Goal: Task Accomplishment & Management: Manage account settings

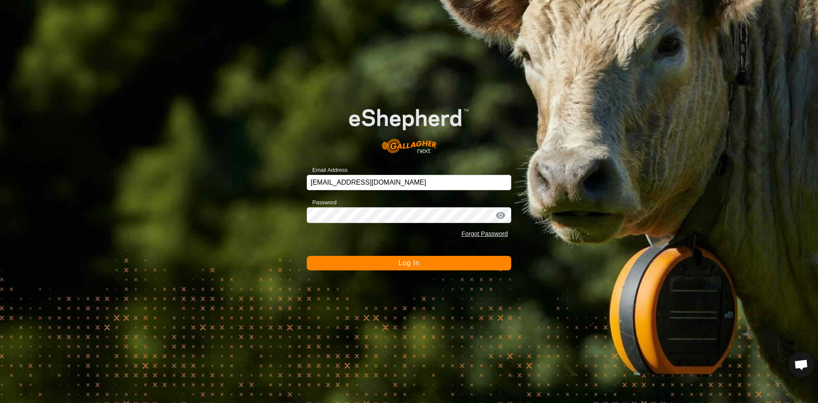
click at [402, 265] on span "Log In" at bounding box center [408, 262] width 21 height 7
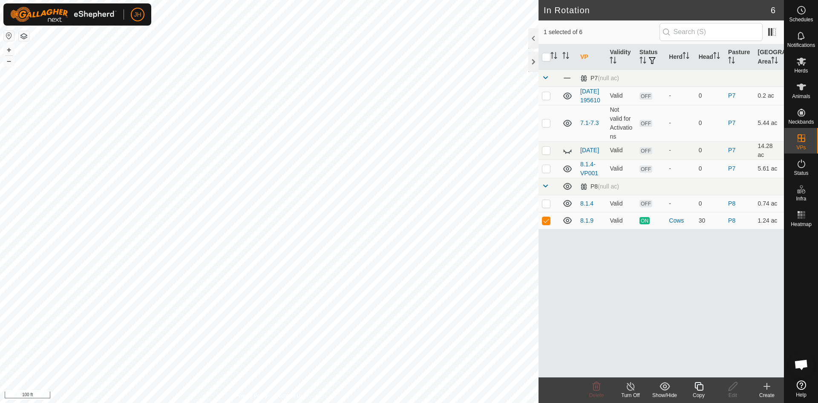
click at [698, 392] on div "Copy" at bounding box center [699, 395] width 34 height 8
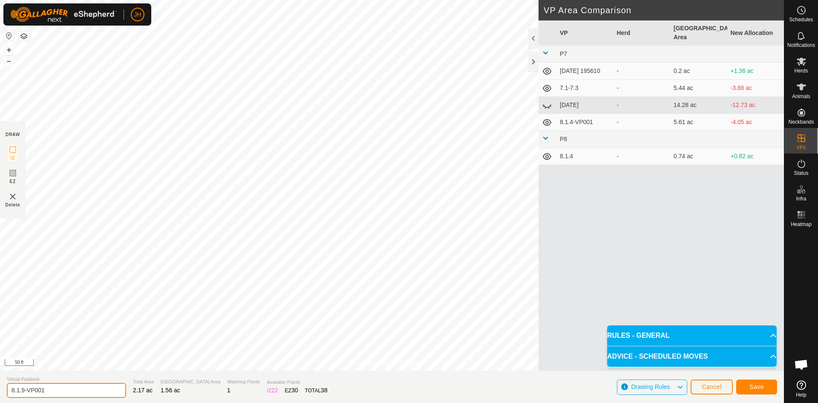
click at [50, 392] on input "8.1.9-VP001" at bounding box center [66, 390] width 119 height 15
type input "[DATE]"
click at [749, 386] on button "Save" at bounding box center [756, 386] width 41 height 15
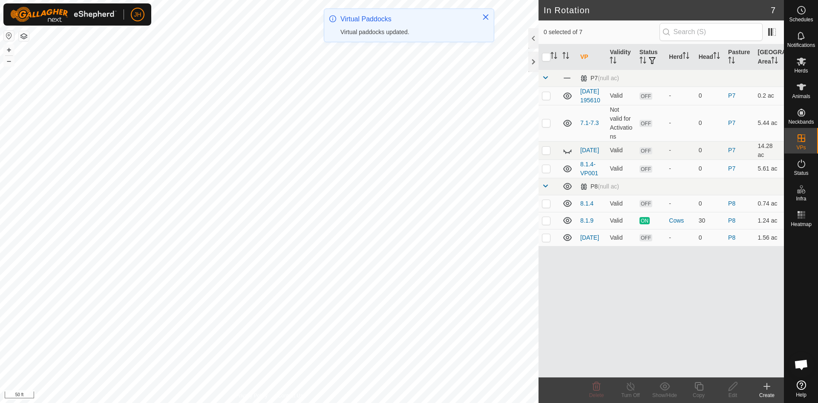
checkbox input "true"
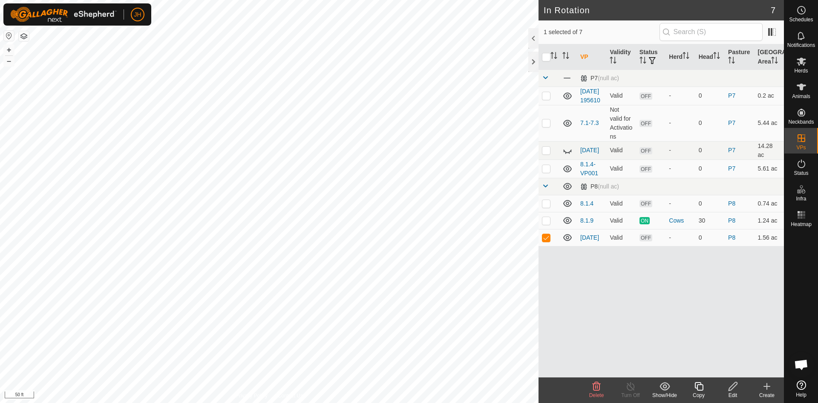
click at [697, 390] on icon at bounding box center [699, 386] width 9 height 9
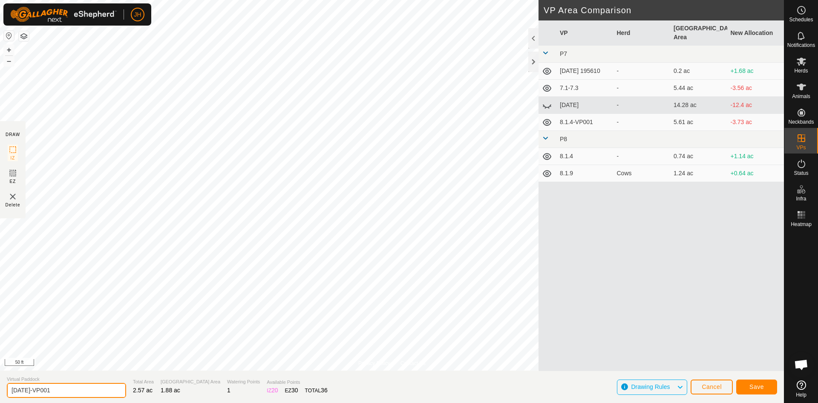
drag, startPoint x: 54, startPoint y: 389, endPoint x: 26, endPoint y: 386, distance: 28.7
click at [26, 386] on input "[DATE]-VP001" at bounding box center [66, 390] width 119 height 15
type input "[DATE]"
click at [758, 390] on button "Save" at bounding box center [756, 386] width 41 height 15
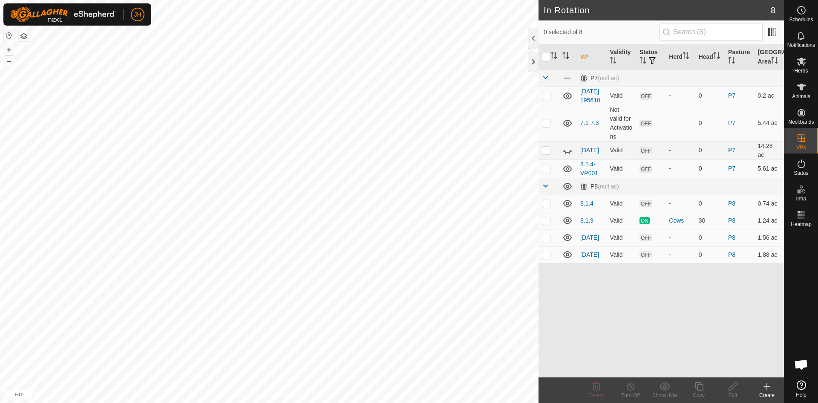
checkbox input "true"
click at [698, 386] on icon at bounding box center [699, 386] width 9 height 9
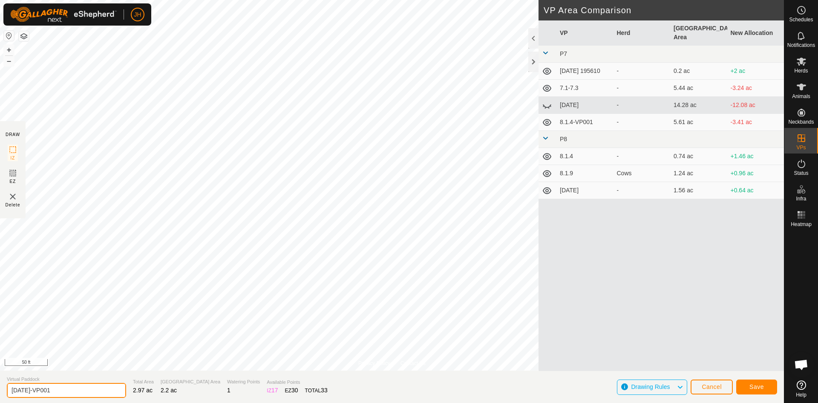
drag, startPoint x: 51, startPoint y: 390, endPoint x: 25, endPoint y: 388, distance: 25.6
click at [25, 388] on input "[DATE]-VP001" at bounding box center [66, 390] width 119 height 15
type input "[DATE]"
click at [761, 384] on span "Save" at bounding box center [757, 386] width 14 height 7
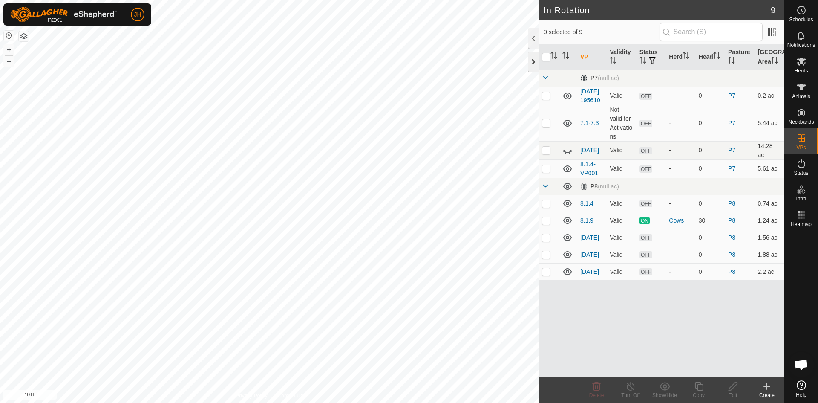
checkbox input "true"
click at [701, 389] on icon at bounding box center [699, 386] width 11 height 10
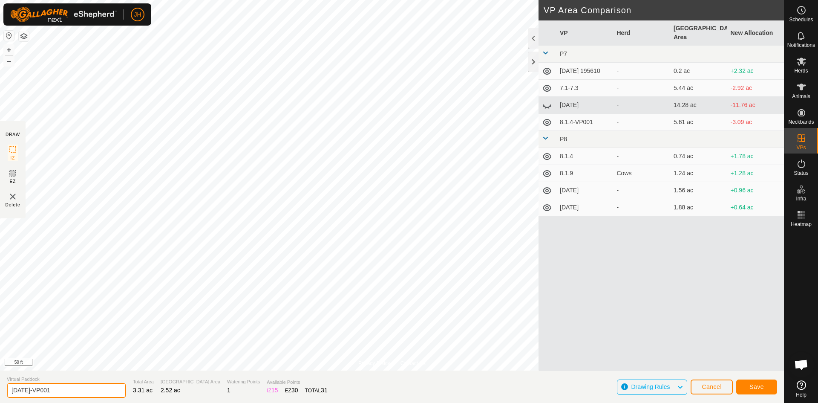
drag, startPoint x: 52, startPoint y: 392, endPoint x: 27, endPoint y: 390, distance: 24.8
click at [27, 390] on input "[DATE]-VP001" at bounding box center [66, 390] width 119 height 15
type input "[DATE]"
click at [752, 389] on span "Save" at bounding box center [757, 386] width 14 height 7
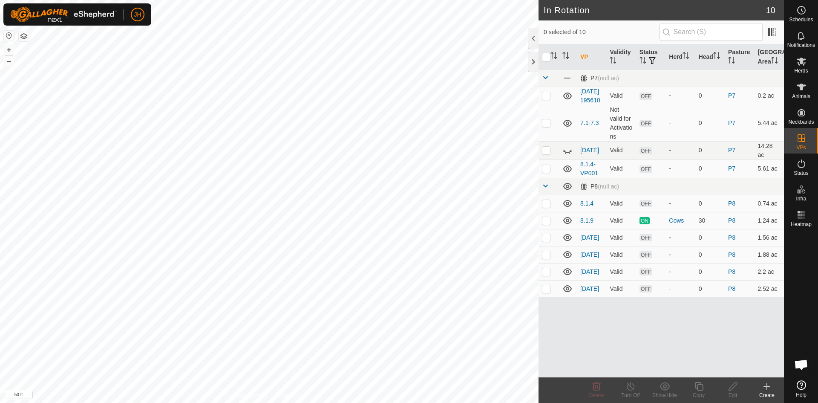
click at [766, 387] on icon at bounding box center [767, 386] width 10 height 10
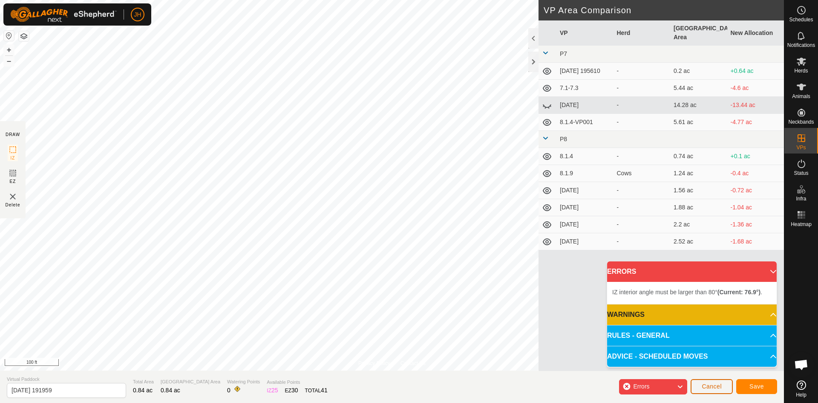
click at [712, 384] on span "Cancel" at bounding box center [712, 386] width 20 height 7
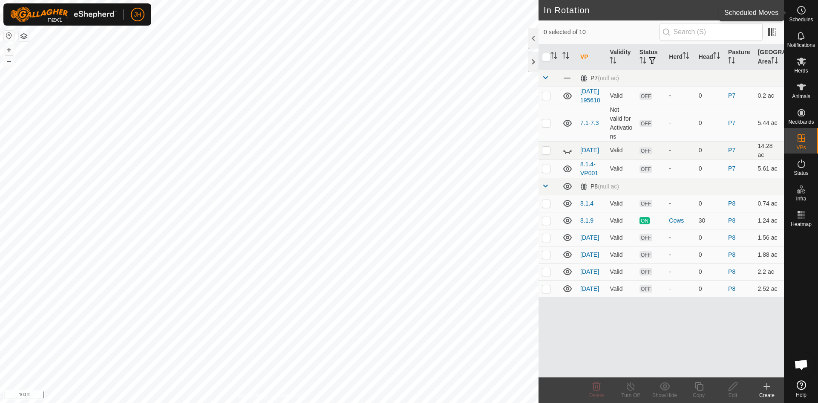
click at [799, 14] on icon at bounding box center [802, 10] width 10 height 10
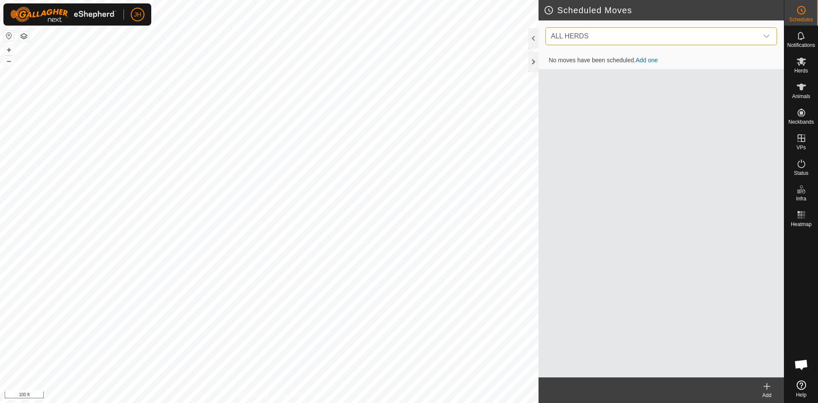
click at [595, 40] on span "ALL HERDS" at bounding box center [653, 36] width 211 height 17
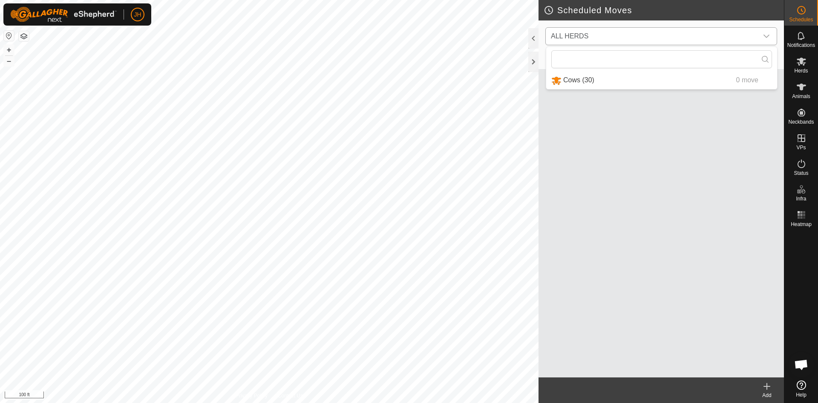
click at [571, 85] on li "Cows (30) 0 move" at bounding box center [661, 80] width 231 height 17
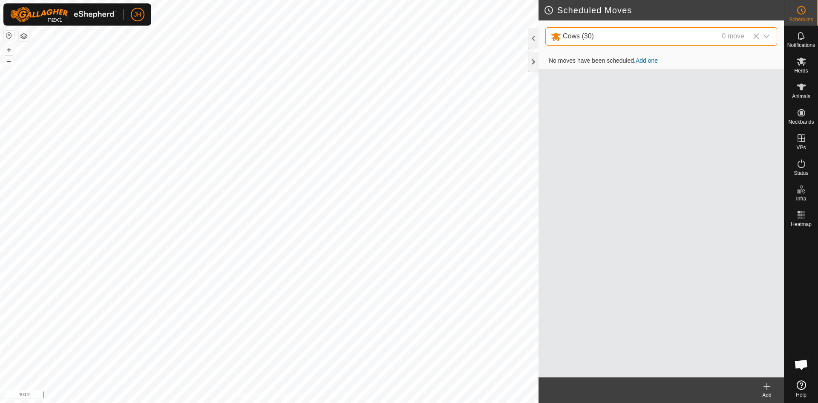
click at [770, 382] on icon at bounding box center [767, 386] width 10 height 10
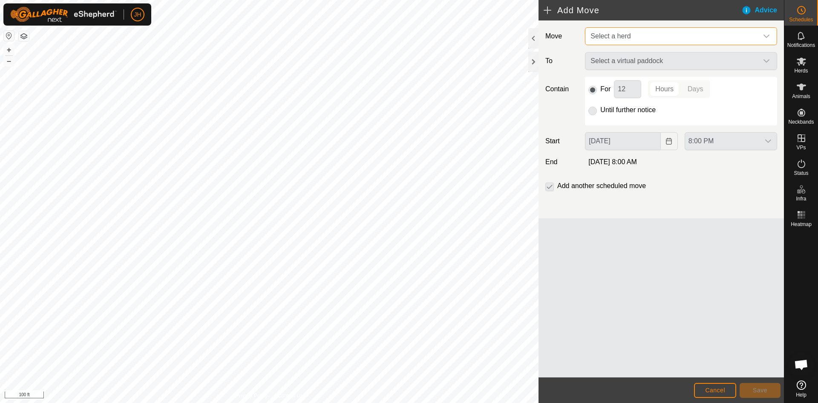
click at [664, 29] on span "Select a herd" at bounding box center [672, 36] width 171 height 17
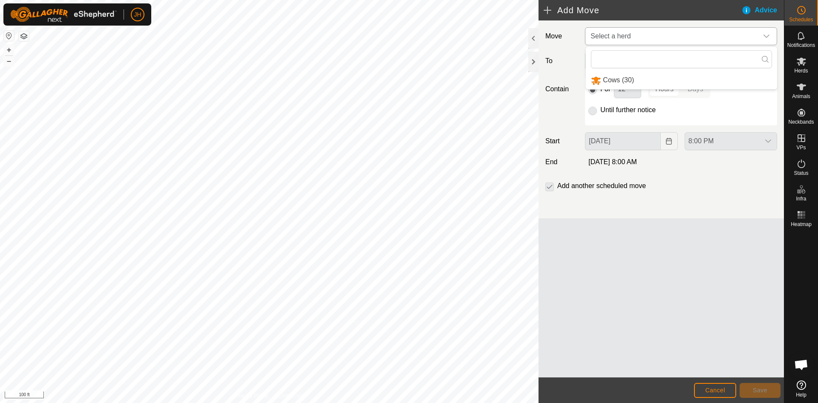
click at [628, 82] on li "Cows (30)" at bounding box center [681, 80] width 191 height 17
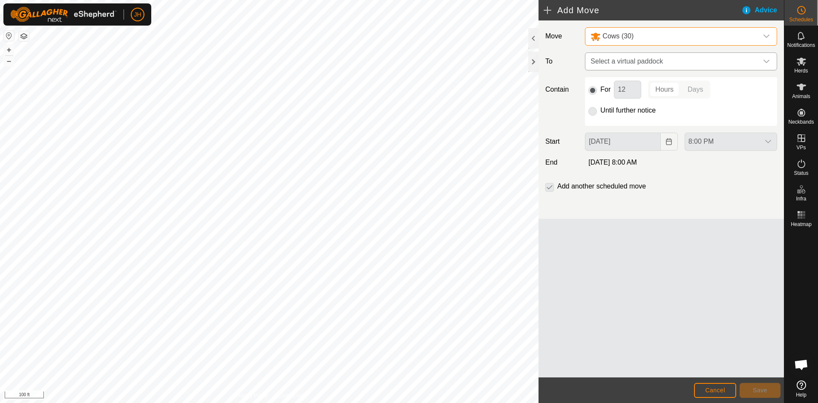
click at [661, 61] on span "Select a virtual paddock" at bounding box center [672, 61] width 171 height 17
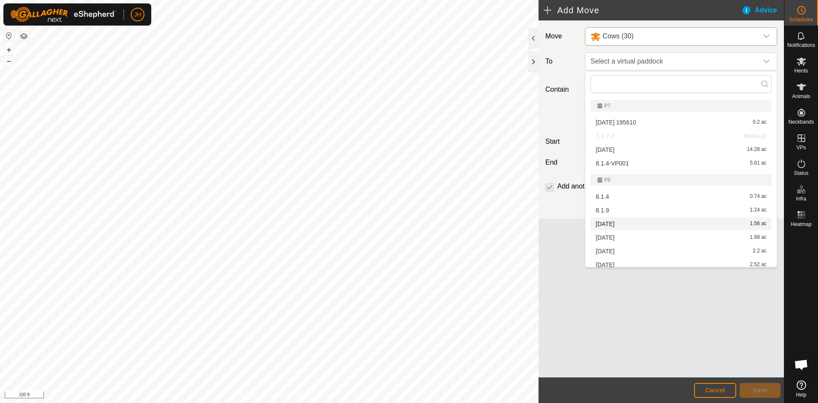
click at [599, 224] on li "[DATE] 1.56 ac" at bounding box center [681, 223] width 181 height 13
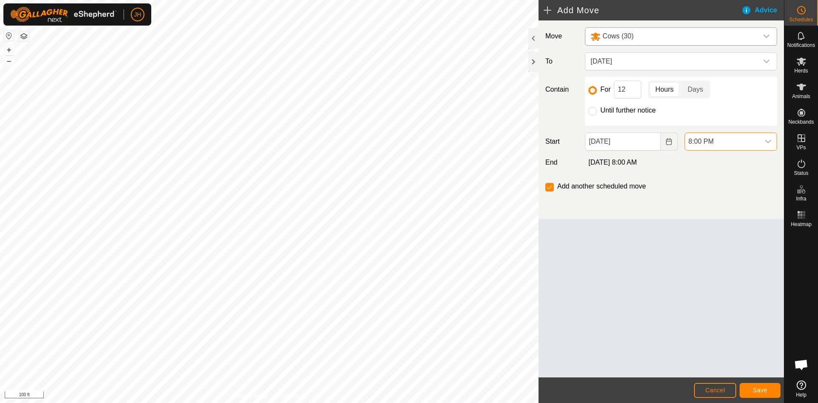
click at [727, 145] on span "8:00 PM" at bounding box center [722, 141] width 75 height 17
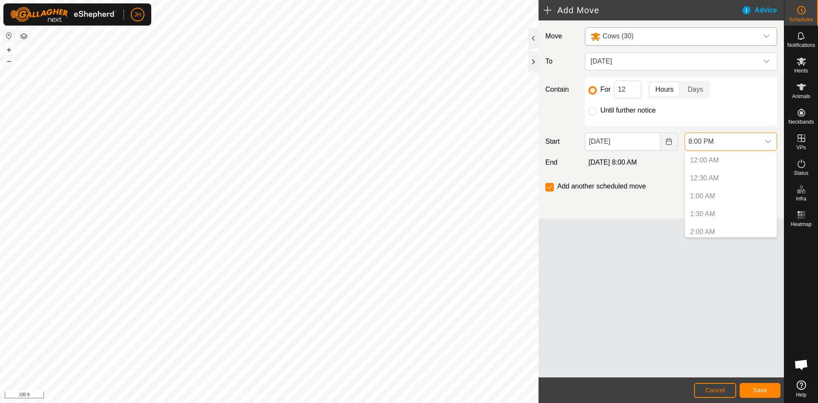
scroll to position [648, 0]
click at [667, 142] on icon "Choose Date" at bounding box center [669, 141] width 7 height 7
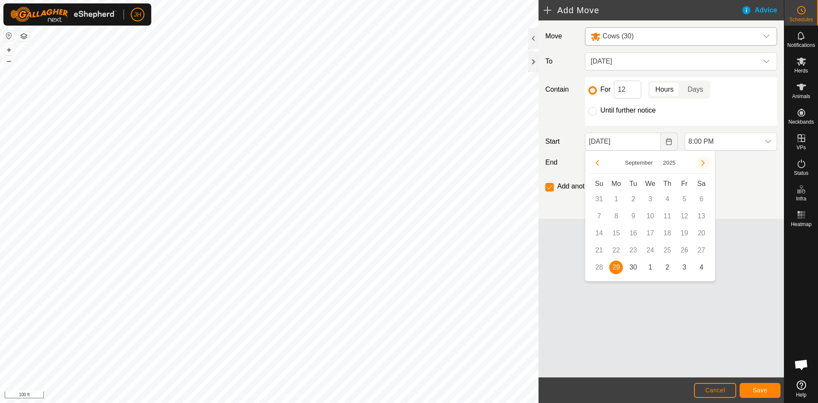
click at [700, 162] on button "Next Month" at bounding box center [703, 163] width 14 height 14
click at [594, 163] on button "Previous Month" at bounding box center [598, 163] width 14 height 14
click at [633, 269] on span "30" at bounding box center [633, 267] width 14 height 14
type input "[DATE]"
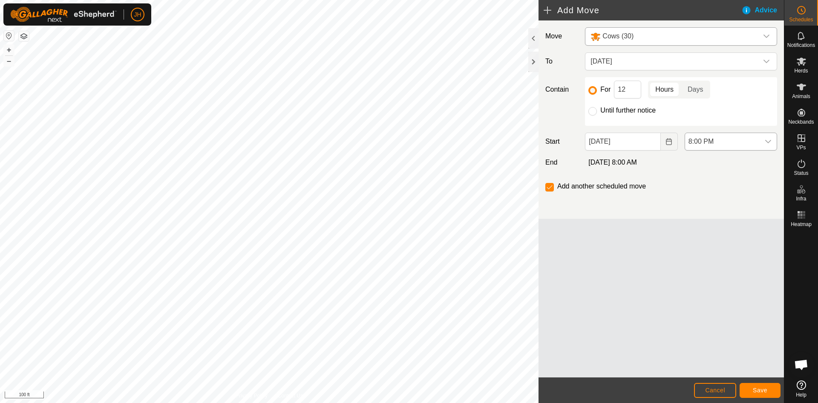
click at [768, 144] on icon "dropdown trigger" at bounding box center [768, 141] width 7 height 7
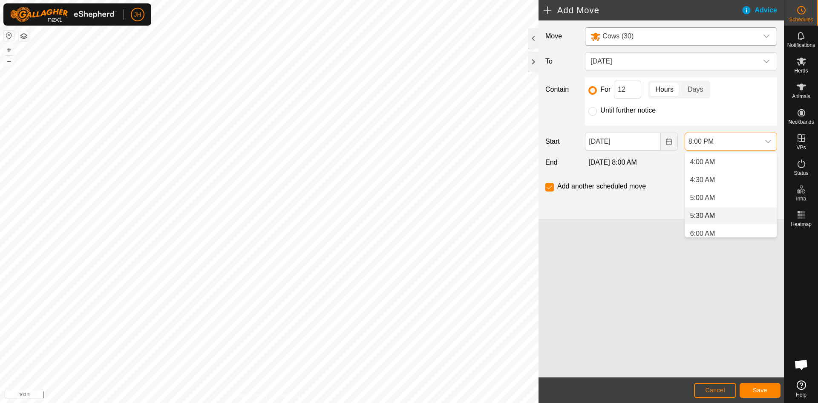
scroll to position [147, 0]
click at [707, 228] on li "6:00 AM" at bounding box center [731, 228] width 92 height 17
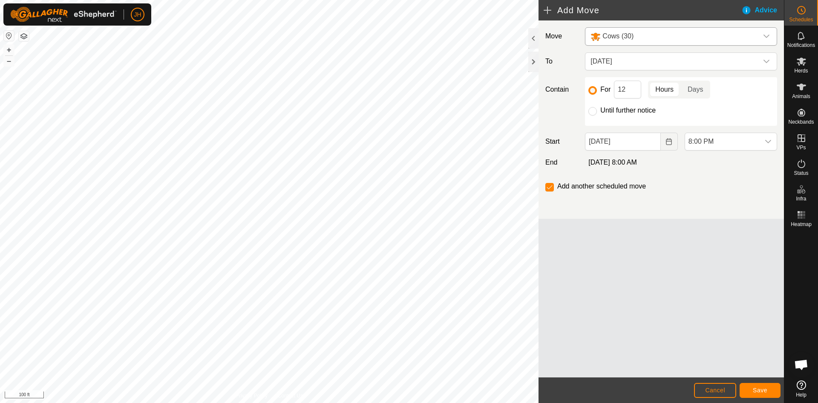
scroll to position [648, 0]
drag, startPoint x: 626, startPoint y: 87, endPoint x: 619, endPoint y: 90, distance: 8.0
click at [619, 90] on input "12" at bounding box center [627, 90] width 27 height 18
click at [759, 393] on button "Save" at bounding box center [760, 390] width 41 height 15
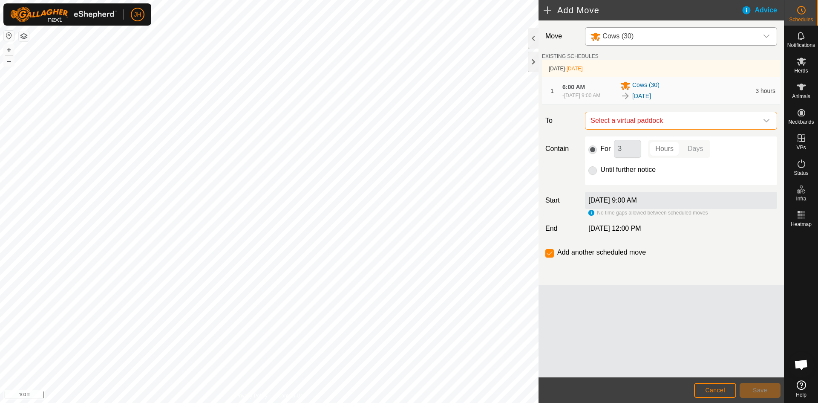
click at [702, 129] on span "Select a virtual paddock" at bounding box center [672, 120] width 171 height 17
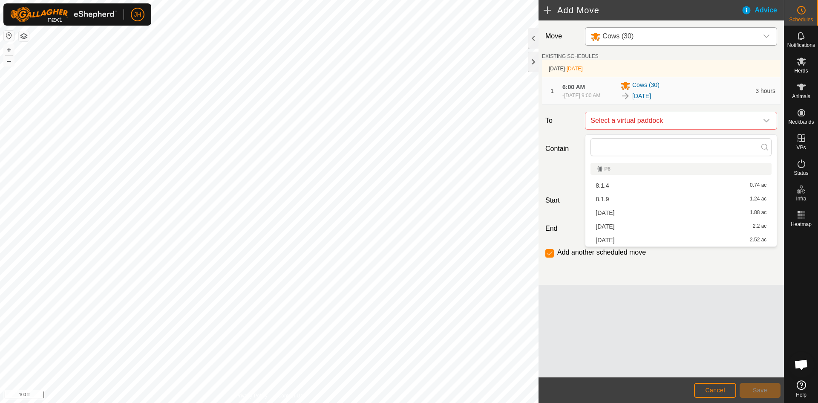
click at [606, 214] on li "[DATE] 1.88 ac" at bounding box center [681, 212] width 181 height 13
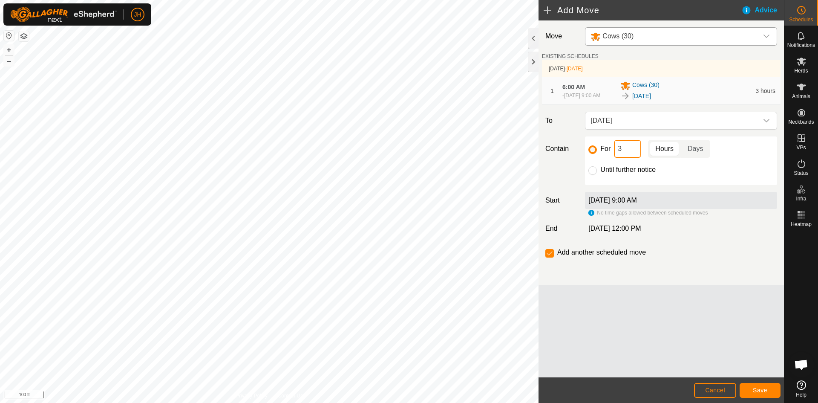
drag, startPoint x: 631, startPoint y: 156, endPoint x: 617, endPoint y: 156, distance: 14.5
click at [617, 156] on input "3" at bounding box center [627, 149] width 27 height 18
click at [753, 389] on span "Save" at bounding box center [760, 390] width 14 height 7
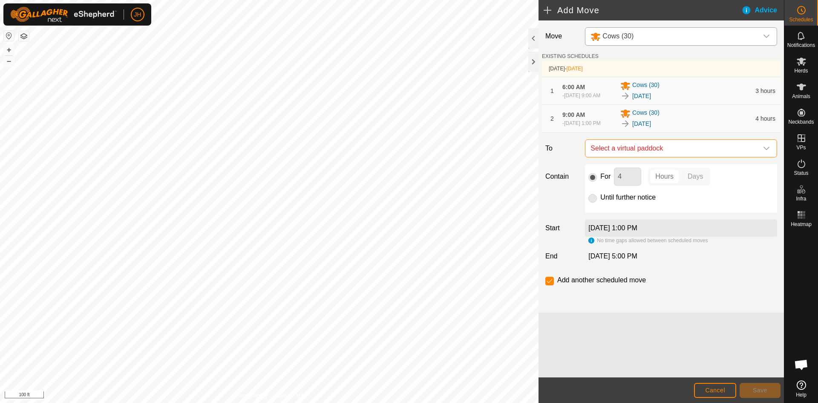
click at [692, 153] on span "Select a virtual paddock" at bounding box center [672, 148] width 171 height 17
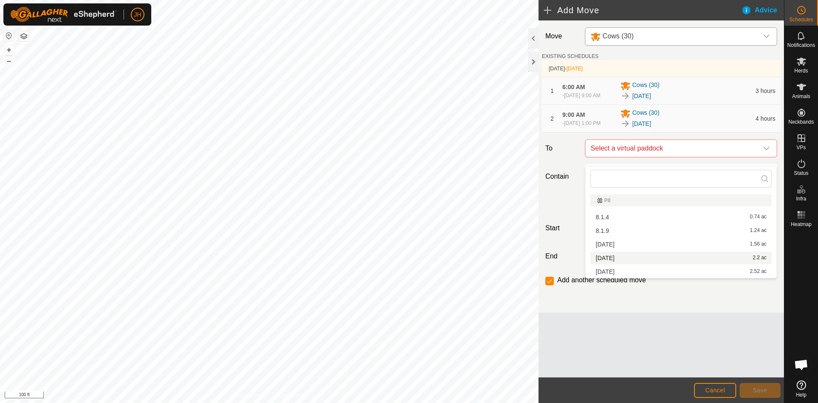
click at [605, 256] on li "[DATE] 2.2 ac" at bounding box center [681, 257] width 181 height 13
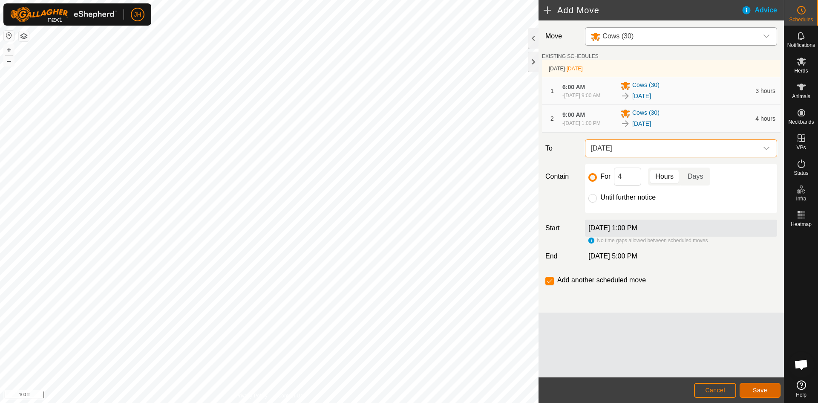
click at [757, 392] on span "Save" at bounding box center [760, 390] width 14 height 7
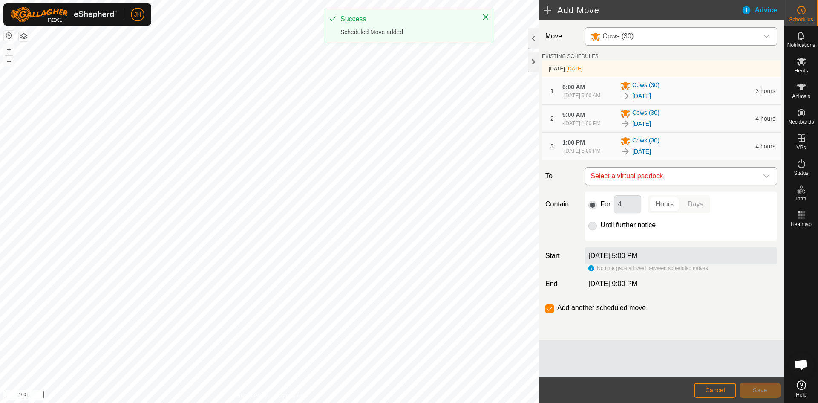
click at [730, 185] on span "Select a virtual paddock" at bounding box center [672, 175] width 171 height 17
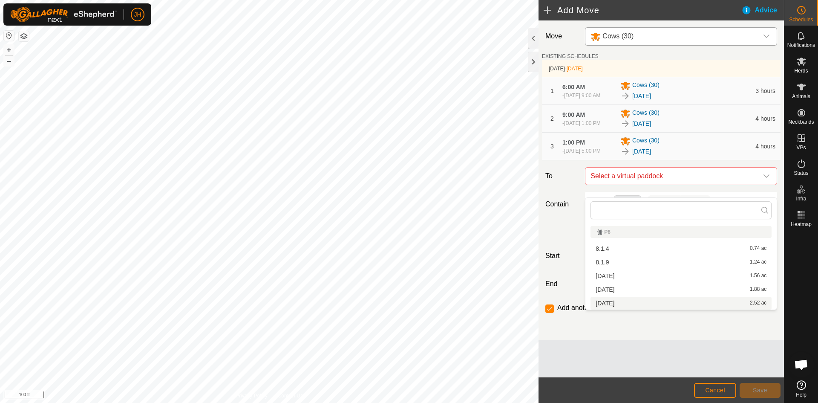
click at [618, 304] on li "[DATE] 2.52 ac" at bounding box center [681, 303] width 181 height 13
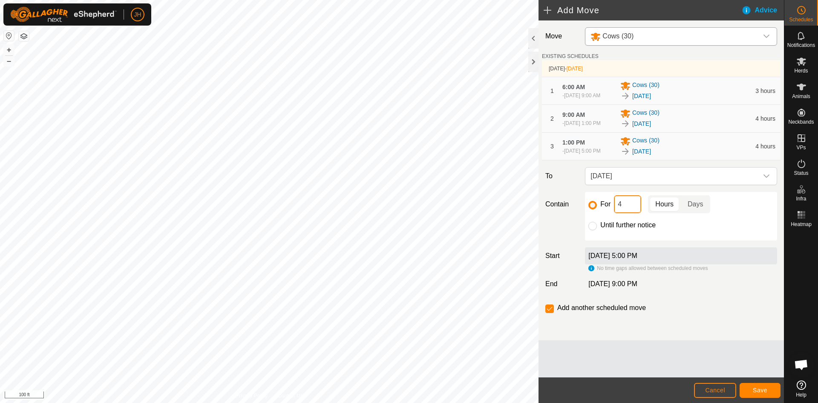
drag, startPoint x: 633, startPoint y: 217, endPoint x: 602, endPoint y: 211, distance: 31.8
click at [602, 211] on div "For 4 Hours Days" at bounding box center [681, 204] width 185 height 18
type input "13"
click at [762, 395] on button "Save" at bounding box center [760, 390] width 41 height 15
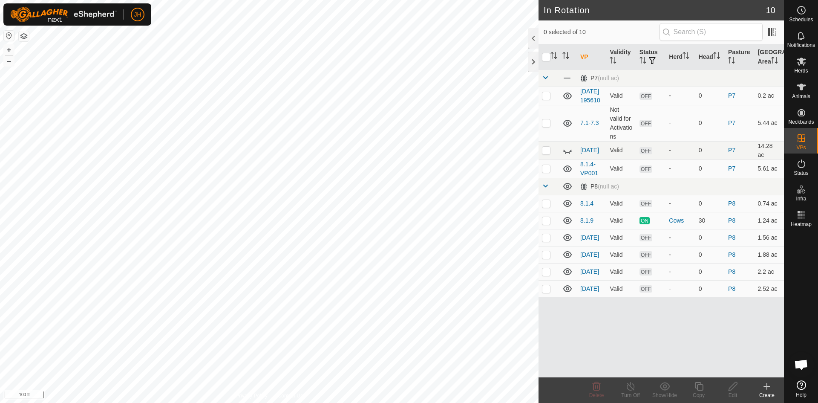
checkbox input "true"
click at [699, 390] on icon at bounding box center [699, 386] width 11 height 10
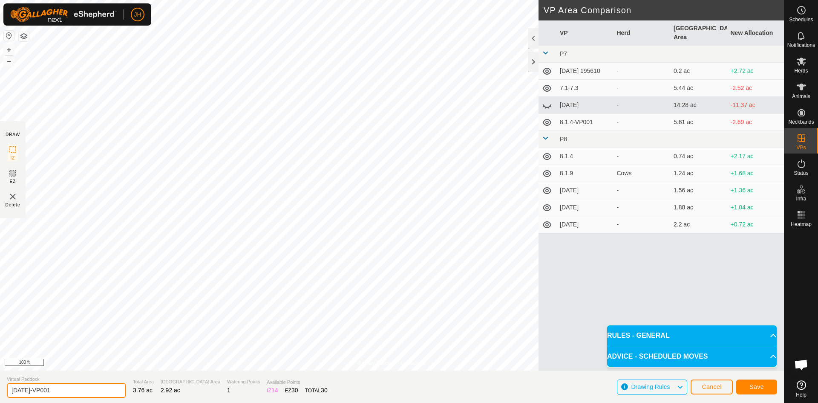
drag, startPoint x: 57, startPoint y: 391, endPoint x: 17, endPoint y: 392, distance: 39.7
click at [17, 392] on input "[DATE]-VP001" at bounding box center [66, 390] width 119 height 15
type input "[DATE]"
click at [762, 387] on span "Save" at bounding box center [757, 386] width 14 height 7
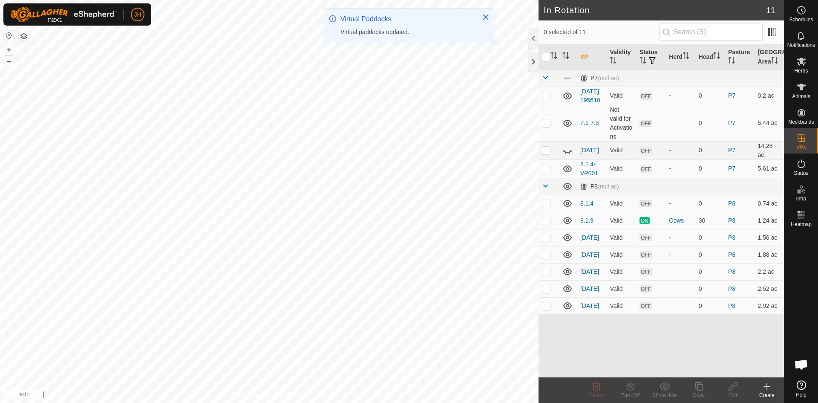
checkbox input "true"
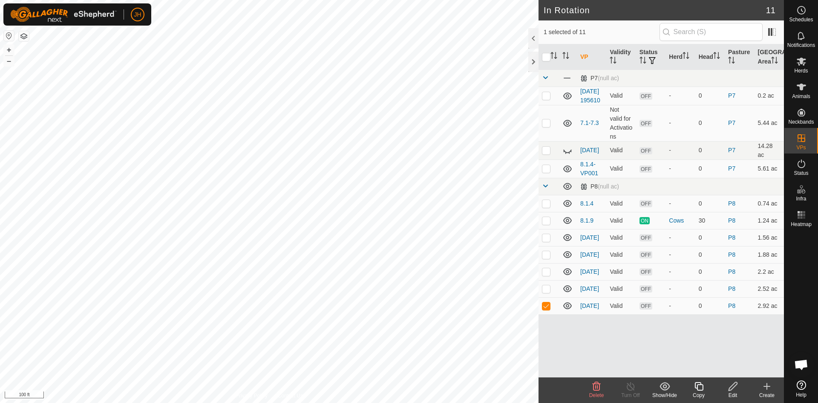
click at [701, 388] on icon at bounding box center [699, 386] width 11 height 10
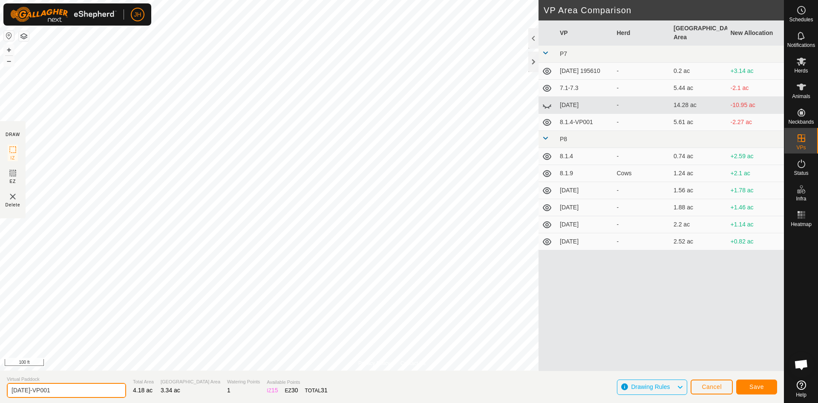
drag, startPoint x: 72, startPoint y: 389, endPoint x: 26, endPoint y: 393, distance: 46.7
click at [26, 393] on input "[DATE]-VP001" at bounding box center [66, 390] width 119 height 15
type input "[DATE]"
click at [751, 388] on span "Save" at bounding box center [757, 386] width 14 height 7
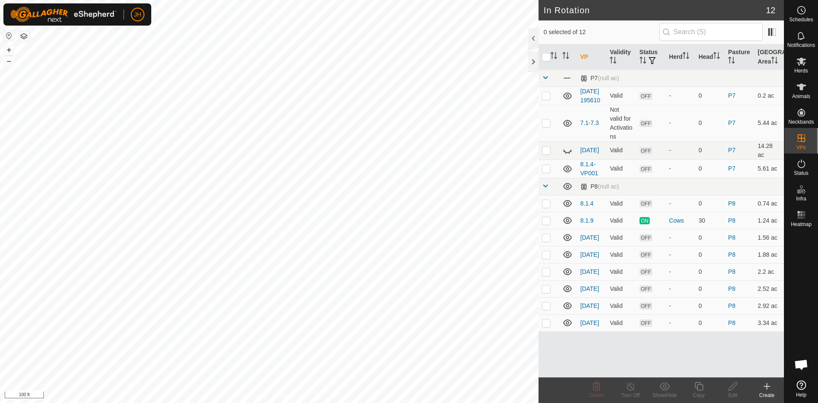
checkbox input "true"
click at [700, 391] on div "Copy" at bounding box center [699, 395] width 34 height 8
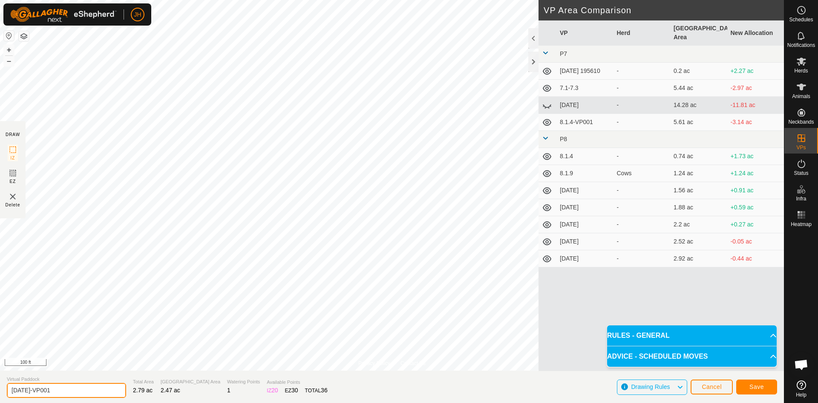
drag, startPoint x: 57, startPoint y: 388, endPoint x: 25, endPoint y: 391, distance: 31.7
click at [25, 391] on input "[DATE]-VP001" at bounding box center [66, 390] width 119 height 15
type input "[DATE]"
click at [765, 388] on button "Save" at bounding box center [756, 386] width 41 height 15
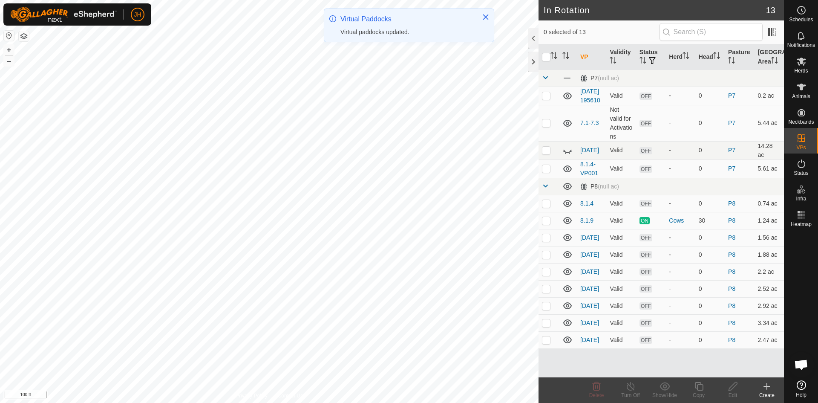
checkbox input "true"
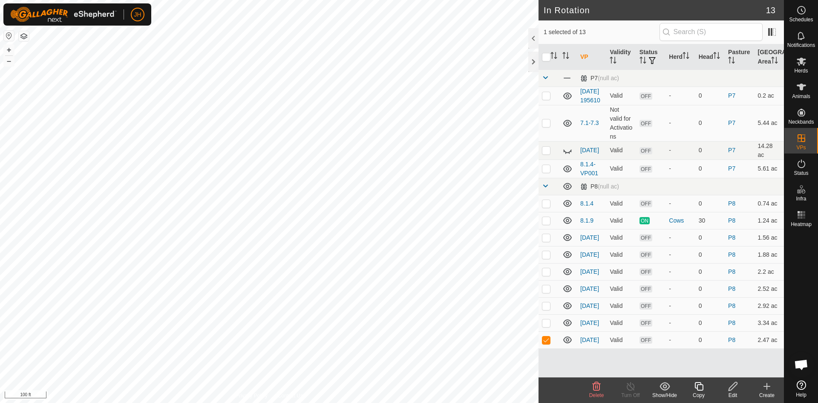
click at [701, 389] on icon at bounding box center [699, 386] width 11 height 10
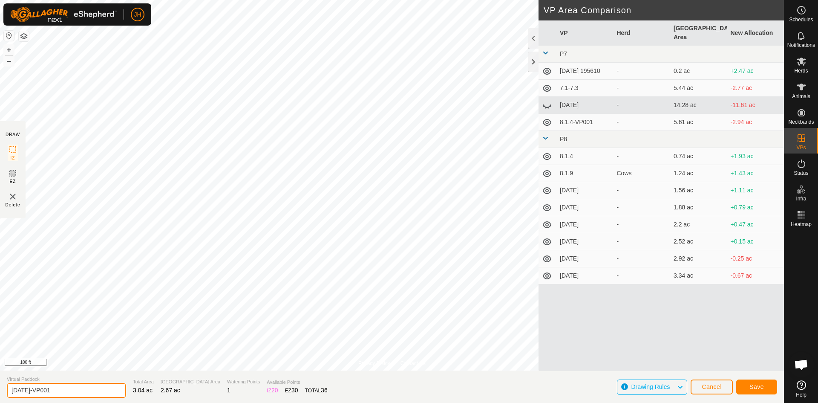
drag, startPoint x: 58, startPoint y: 387, endPoint x: 26, endPoint y: 391, distance: 31.8
click at [26, 391] on input "[DATE]-VP001" at bounding box center [66, 390] width 119 height 15
type input "[DATE]"
click at [753, 387] on span "Save" at bounding box center [757, 386] width 14 height 7
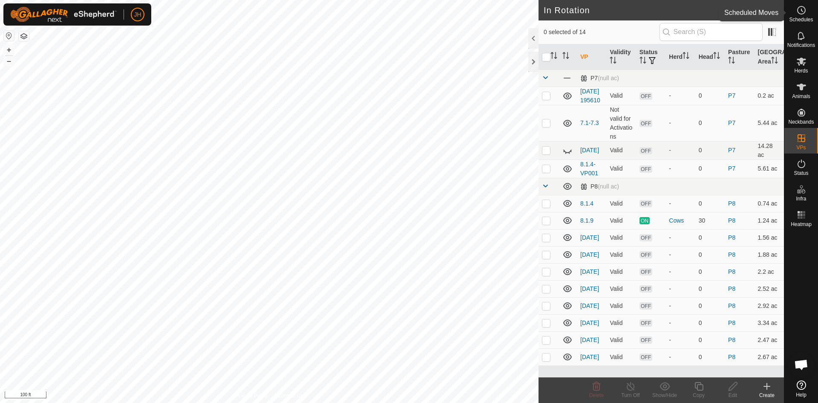
click at [797, 11] on icon at bounding box center [802, 10] width 10 height 10
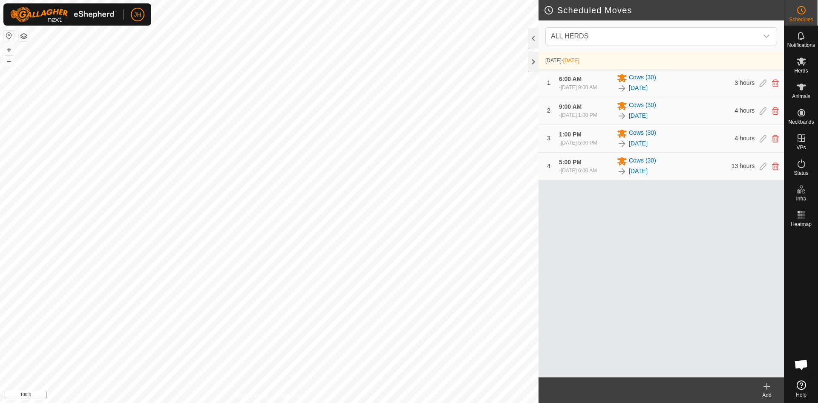
click at [764, 392] on div "Add" at bounding box center [767, 395] width 34 height 8
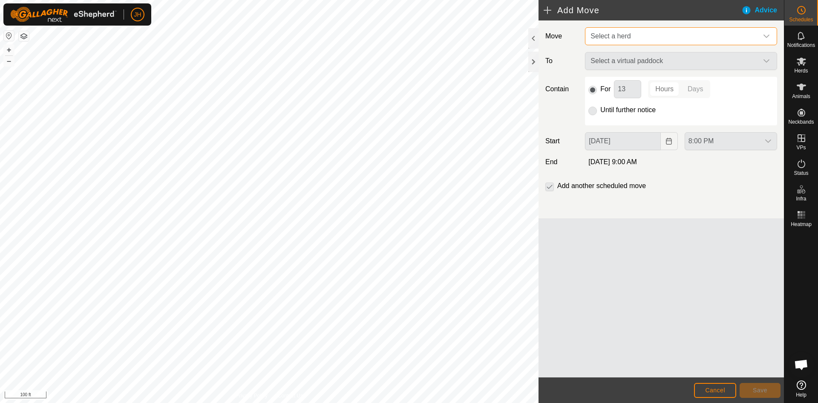
click at [716, 32] on span "Select a herd" at bounding box center [672, 36] width 171 height 17
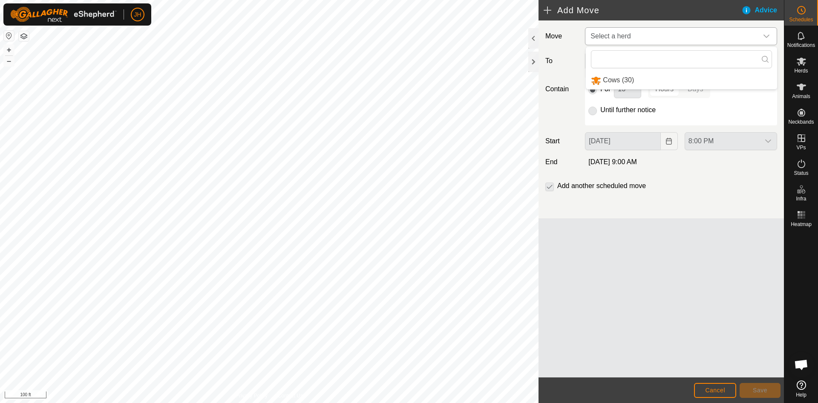
click at [631, 84] on li "Cows (30)" at bounding box center [681, 80] width 191 height 17
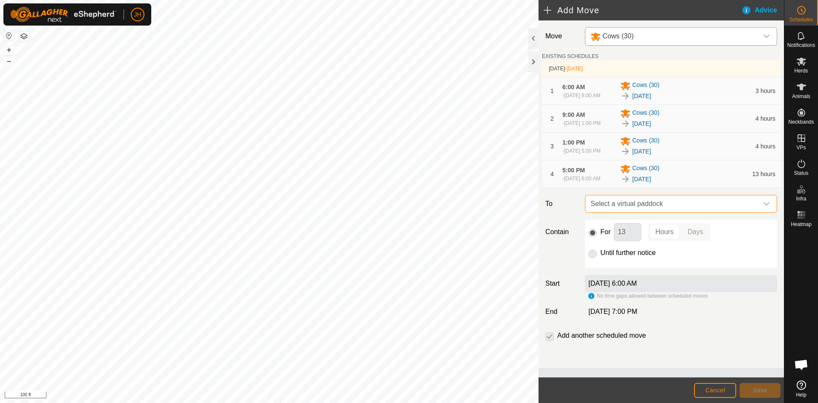
click at [721, 212] on span "Select a virtual paddock" at bounding box center [672, 203] width 171 height 17
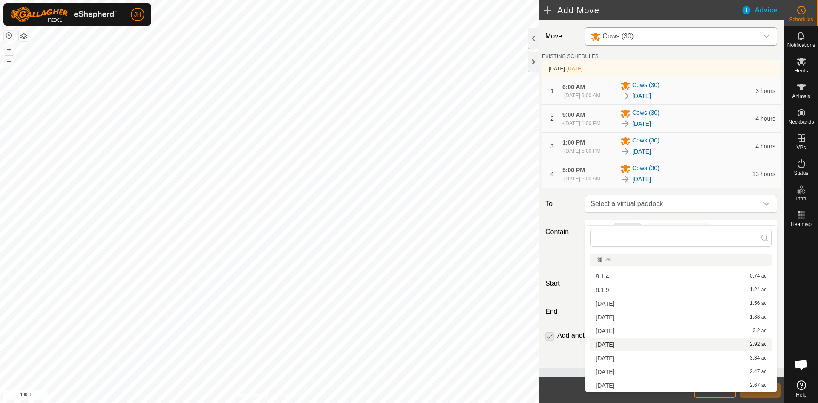
click at [606, 347] on li "[DATE] 2.92 ac" at bounding box center [681, 344] width 181 height 13
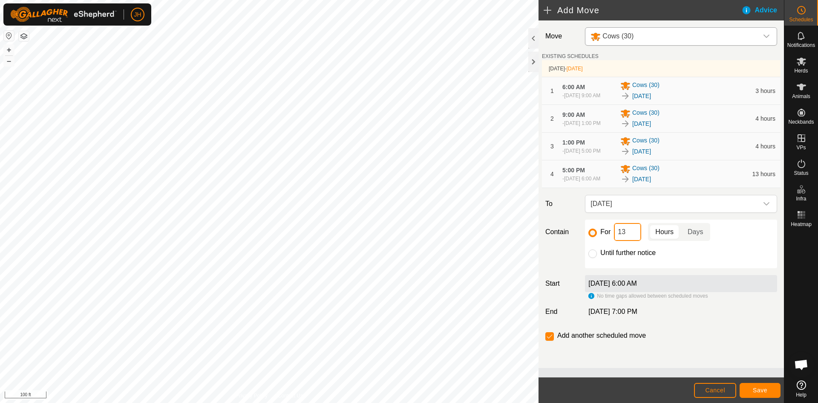
drag, startPoint x: 634, startPoint y: 245, endPoint x: 609, endPoint y: 245, distance: 24.7
click at [609, 241] on div "For 13 Hours Days" at bounding box center [681, 232] width 185 height 18
click at [760, 390] on span "Save" at bounding box center [760, 390] width 14 height 7
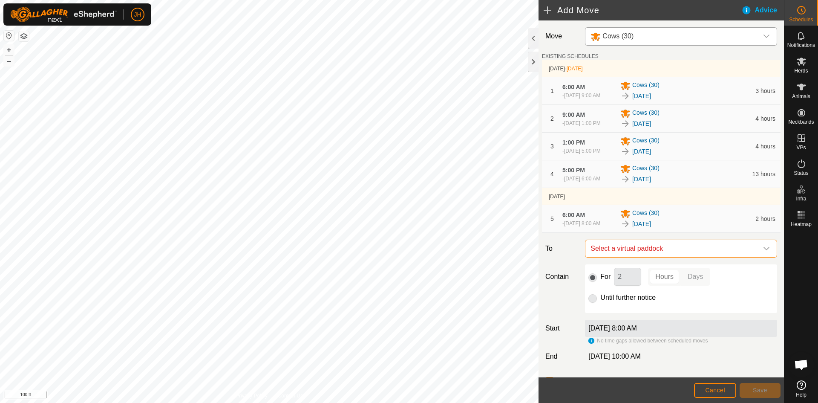
click at [689, 257] on span "Select a virtual paddock" at bounding box center [672, 248] width 171 height 17
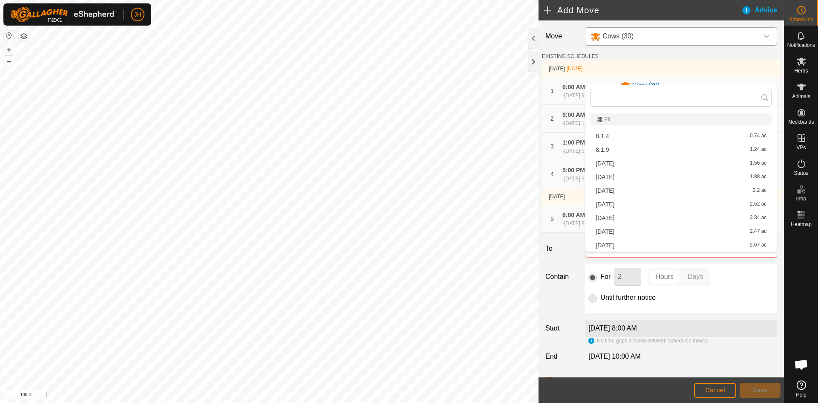
click at [606, 219] on li "[DATE] 3.34 ac" at bounding box center [681, 217] width 181 height 13
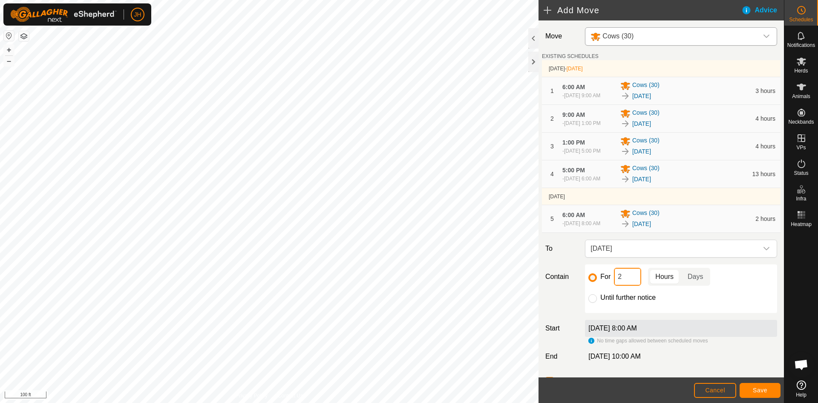
drag, startPoint x: 623, startPoint y: 290, endPoint x: 615, endPoint y: 291, distance: 7.3
click at [615, 286] on input "2" at bounding box center [627, 277] width 27 height 18
click at [759, 391] on span "Save" at bounding box center [760, 390] width 14 height 7
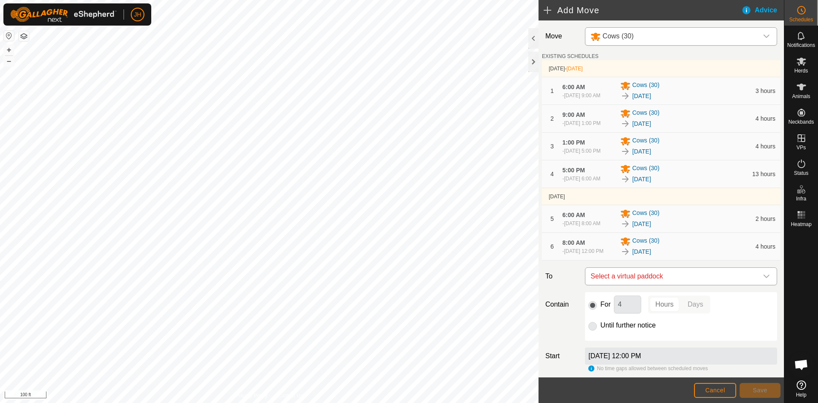
click at [672, 285] on span "Select a virtual paddock" at bounding box center [672, 276] width 171 height 17
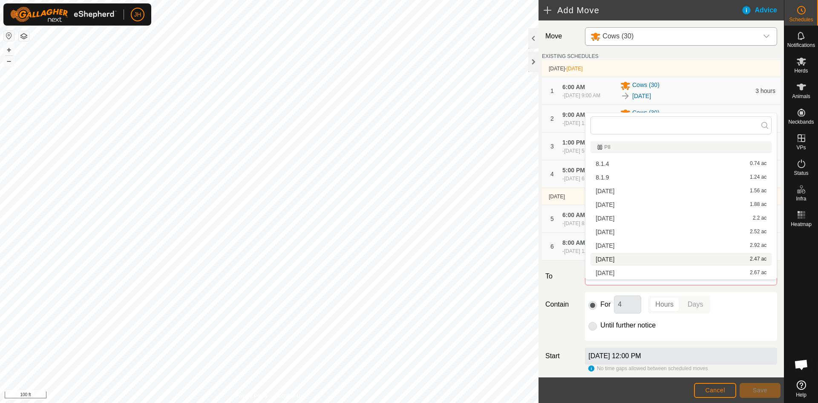
click at [611, 259] on li "[DATE] 2.47 ac" at bounding box center [681, 259] width 181 height 13
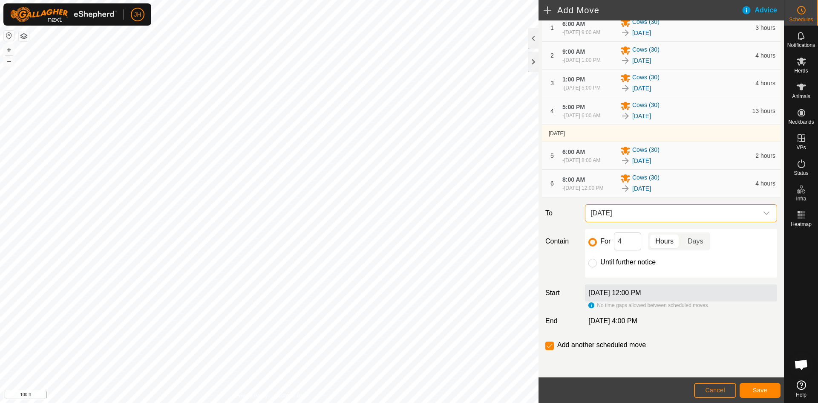
scroll to position [69, 0]
click at [755, 390] on span "Save" at bounding box center [760, 390] width 14 height 7
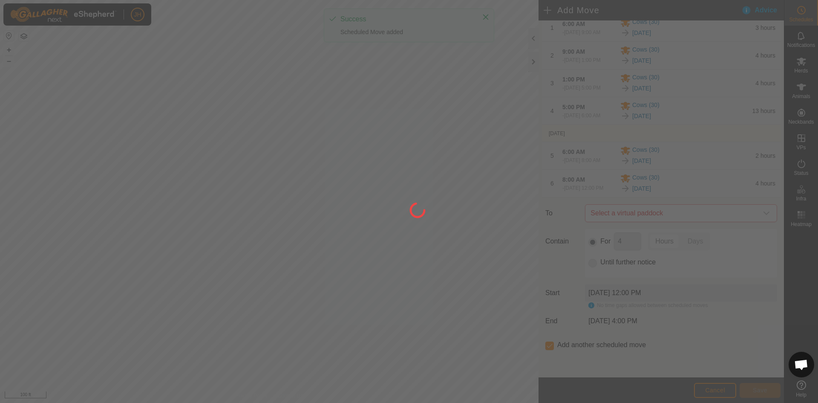
scroll to position [0, 0]
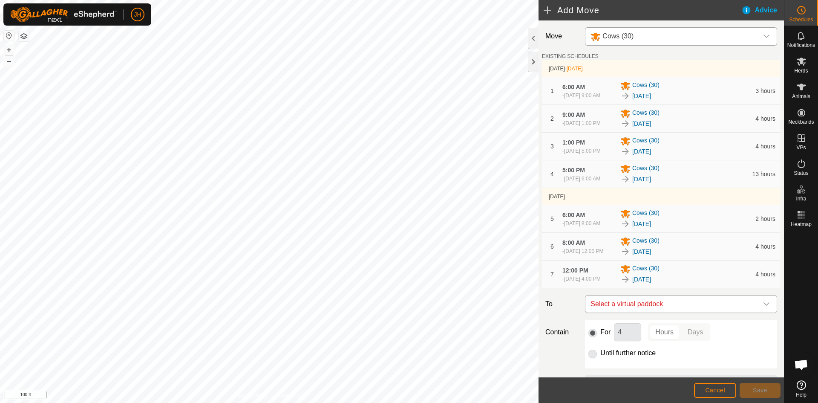
click at [710, 312] on span "Select a virtual paddock" at bounding box center [672, 303] width 171 height 17
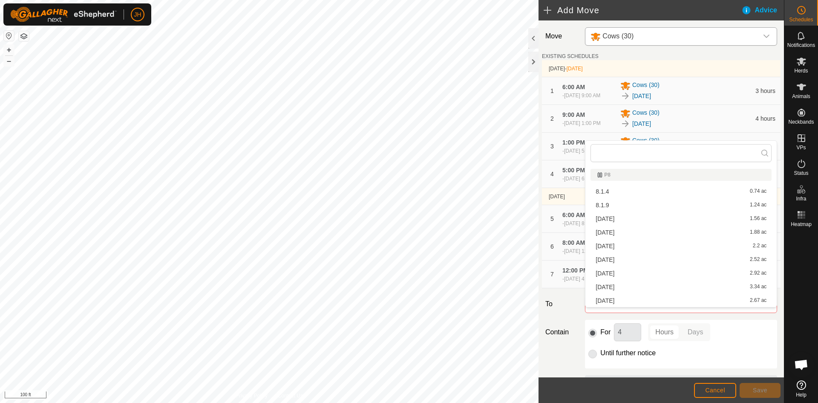
click at [618, 301] on li "[DATE] 2.67 ac" at bounding box center [681, 300] width 181 height 13
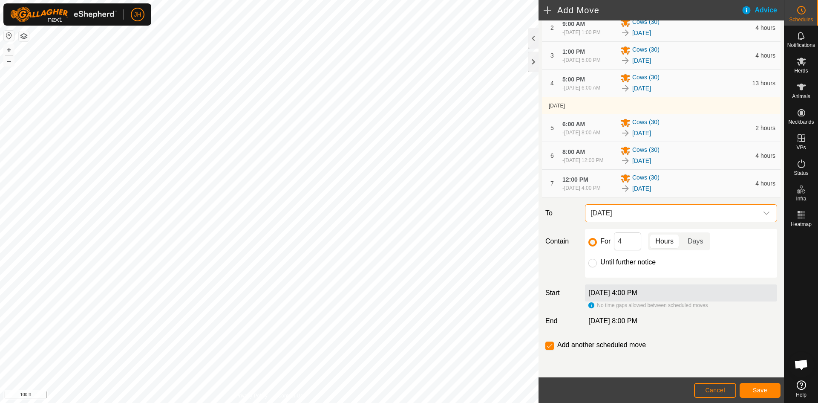
scroll to position [102, 0]
click at [619, 240] on input "4" at bounding box center [627, 241] width 27 height 18
type input "14"
click at [762, 392] on span "Save" at bounding box center [760, 390] width 14 height 7
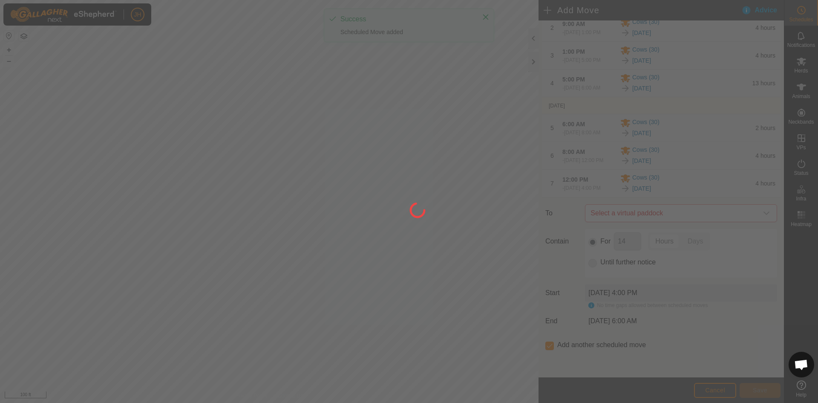
scroll to position [0, 0]
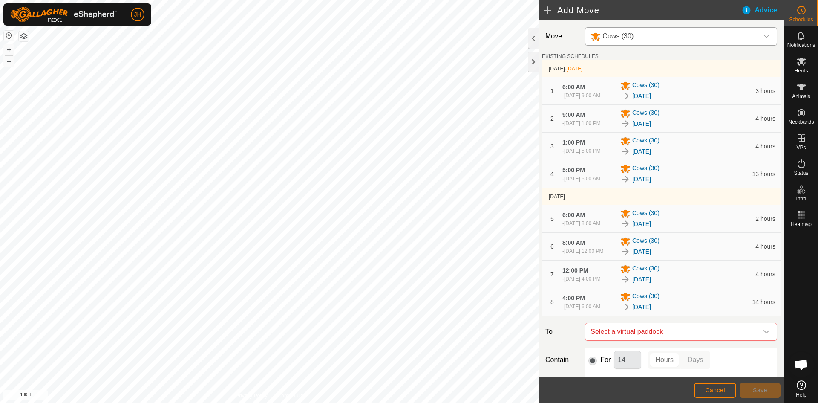
click at [636, 312] on link "[DATE]" at bounding box center [641, 307] width 19 height 9
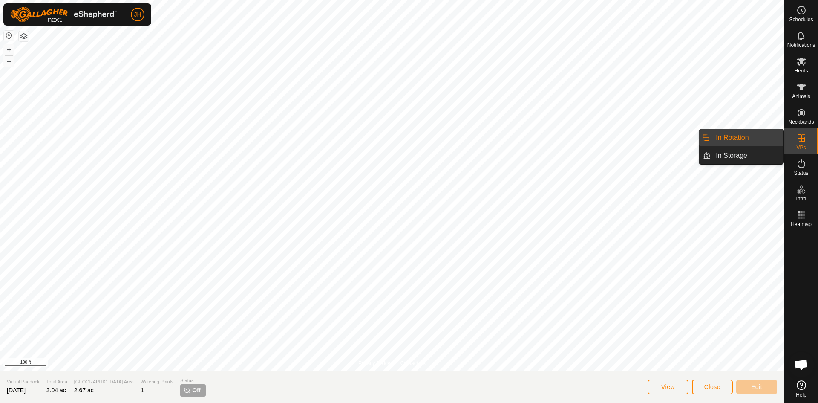
click at [751, 138] on link "In Rotation" at bounding box center [747, 137] width 73 height 17
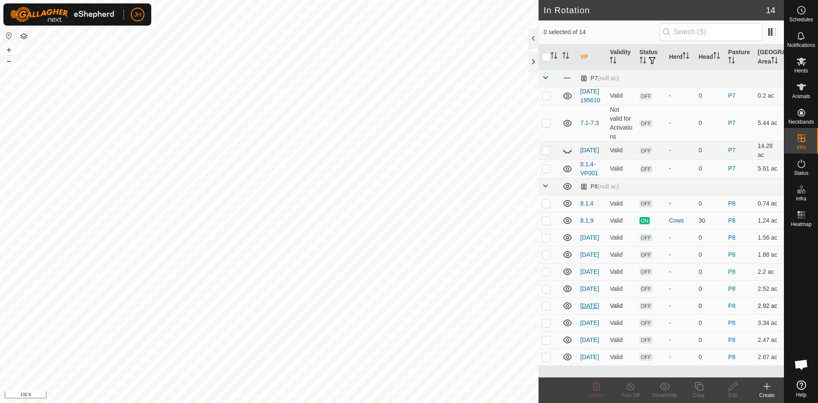
click at [588, 309] on link "[DATE]" at bounding box center [589, 305] width 19 height 7
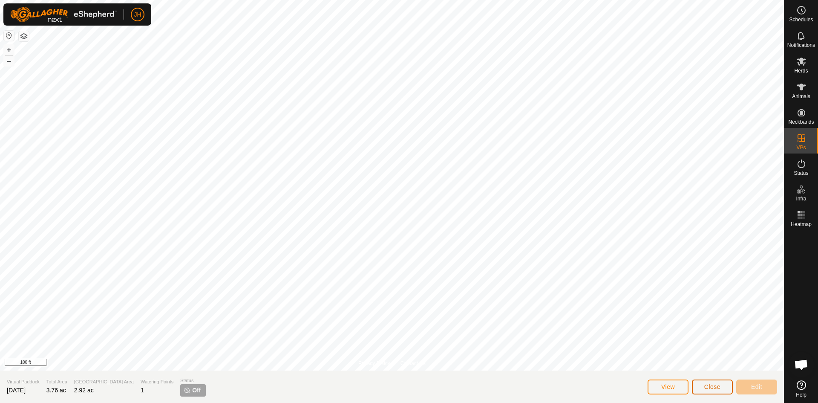
click at [720, 388] on button "Close" at bounding box center [712, 386] width 41 height 15
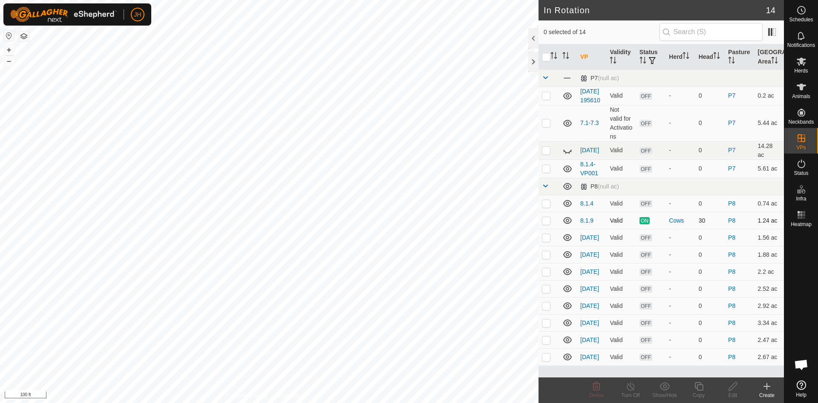
click at [546, 224] on p-checkbox at bounding box center [546, 220] width 9 height 7
checkbox input "false"
click at [570, 153] on icon at bounding box center [567, 151] width 9 height 3
click at [570, 156] on icon at bounding box center [568, 150] width 10 height 10
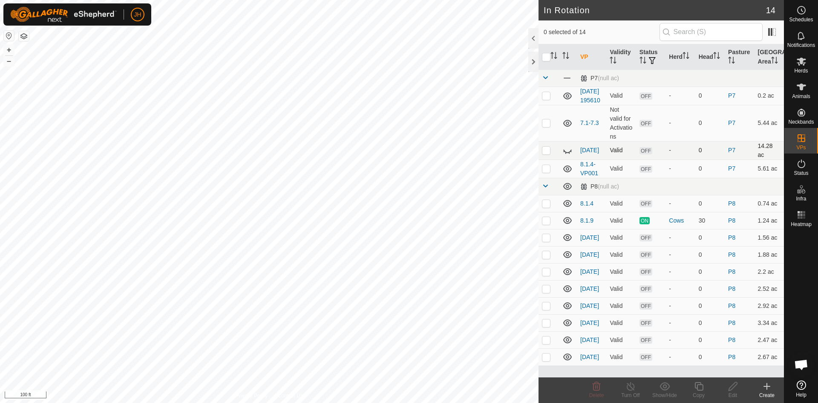
click at [570, 153] on icon at bounding box center [567, 151] width 9 height 3
click at [566, 156] on icon at bounding box center [568, 150] width 10 height 10
click at [566, 153] on icon at bounding box center [567, 151] width 9 height 3
click at [548, 99] on p-checkbox at bounding box center [546, 95] width 9 height 7
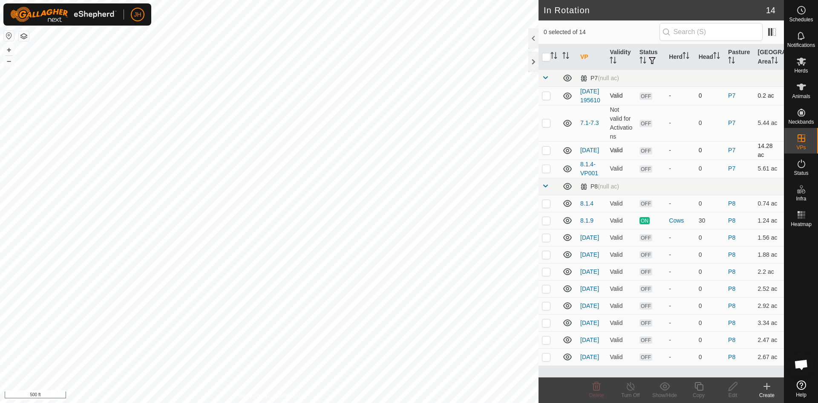
click at [546, 99] on p-checkbox at bounding box center [546, 95] width 9 height 7
checkbox input "true"
click at [730, 388] on icon at bounding box center [733, 386] width 11 height 10
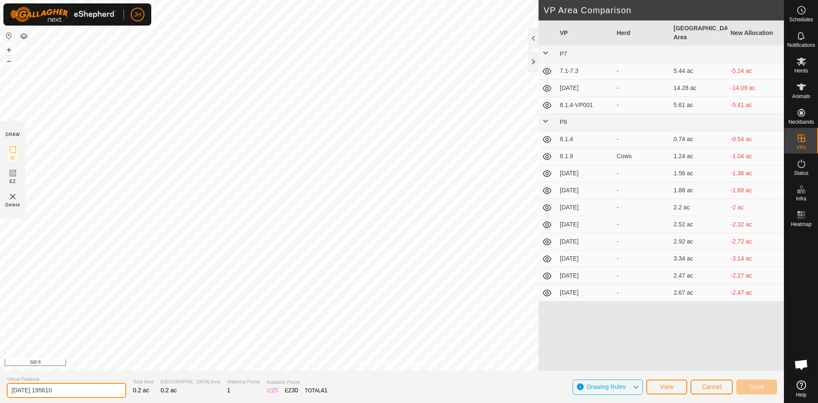
drag, startPoint x: 93, startPoint y: 390, endPoint x: 0, endPoint y: 398, distance: 93.7
click at [0, 398] on section "Virtual Paddock [DATE] 195610 Total Area 0.2 ac Grazing Area 0.2 ac Watering Po…" at bounding box center [392, 386] width 784 height 32
type input "[DATE]"
click at [759, 389] on span "Save" at bounding box center [757, 386] width 14 height 7
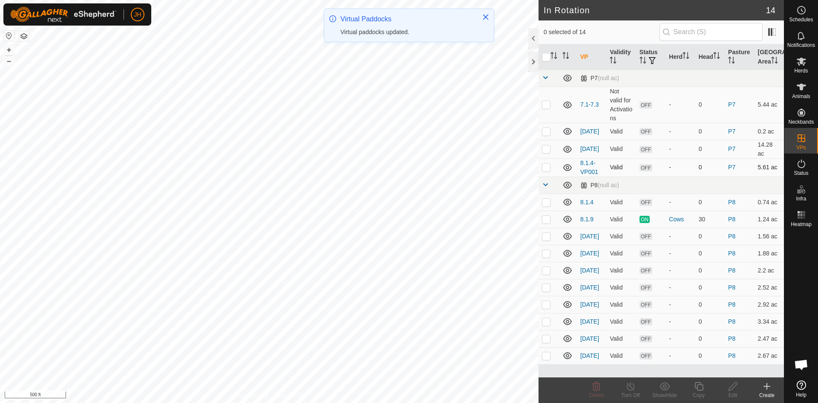
click at [549, 168] on p-checkbox at bounding box center [546, 167] width 9 height 7
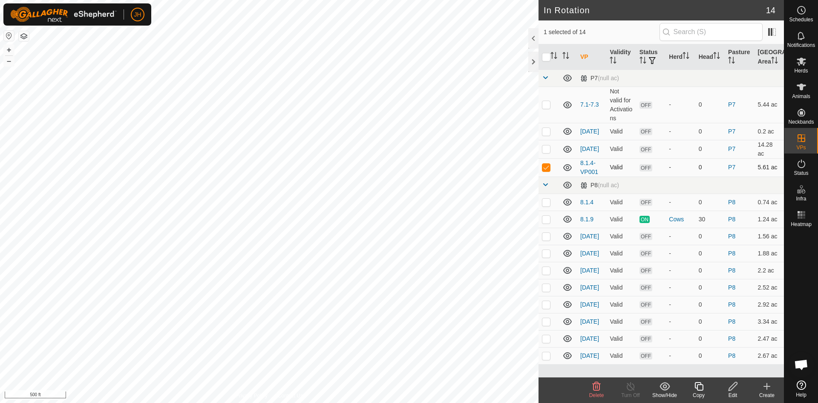
click at [549, 168] on p-checkbox at bounding box center [546, 167] width 9 height 7
checkbox input "false"
click at [546, 104] on p-checkbox at bounding box center [546, 104] width 9 height 7
click at [547, 108] on td at bounding box center [549, 105] width 20 height 36
checkbox input "false"
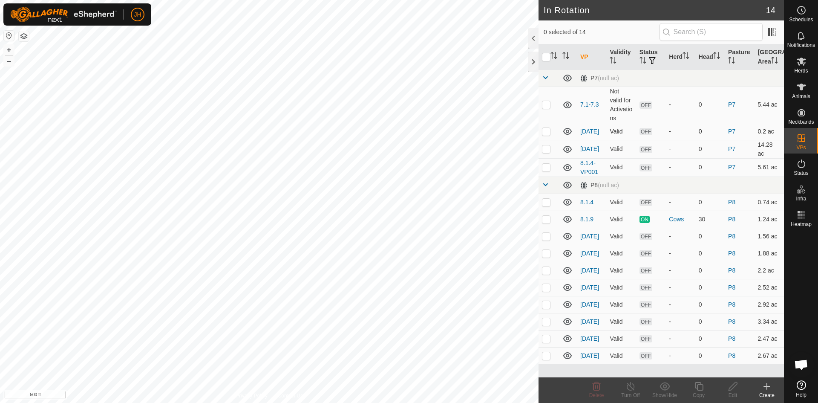
click at [546, 134] on p-checkbox at bounding box center [546, 131] width 9 height 7
checkbox input "false"
click at [546, 150] on p-checkbox at bounding box center [546, 148] width 9 height 7
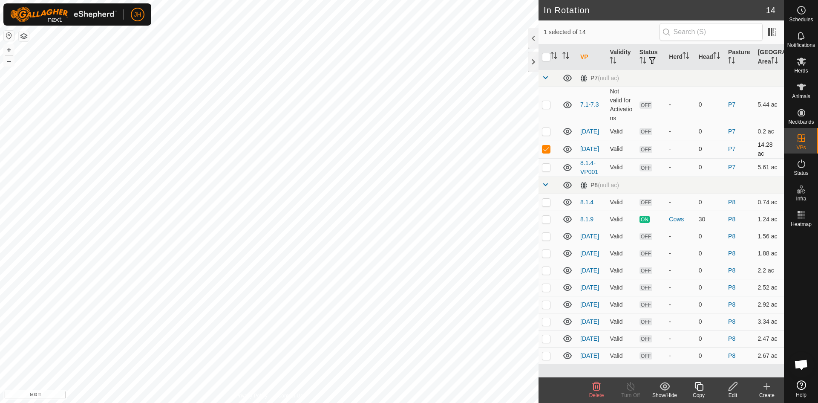
checkbox input "false"
click at [547, 165] on p-checkbox at bounding box center [546, 167] width 9 height 7
click at [600, 387] on icon at bounding box center [597, 386] width 10 height 10
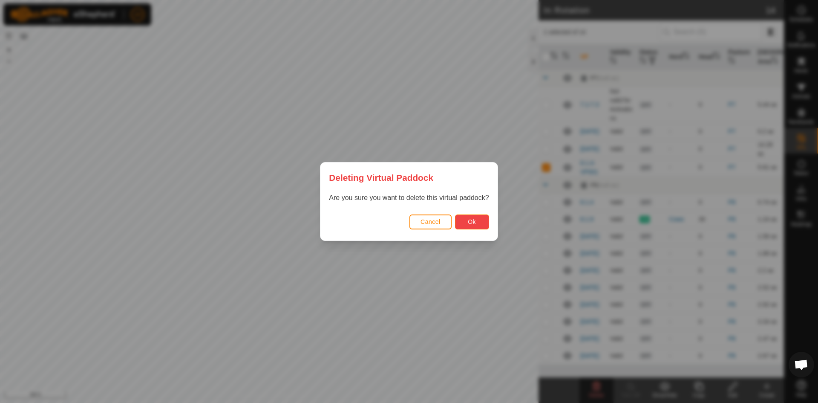
click at [473, 222] on span "Ok" at bounding box center [472, 221] width 8 height 7
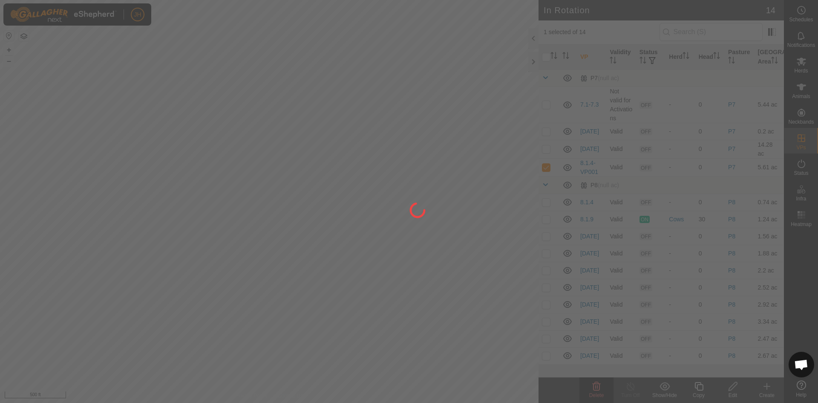
checkbox input "false"
